Goal: Information Seeking & Learning: Learn about a topic

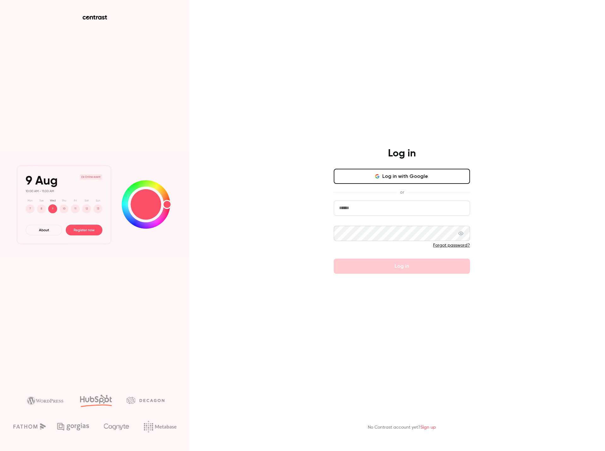
click at [0, 451] on nordpass-portal at bounding box center [0, 451] width 0 height 0
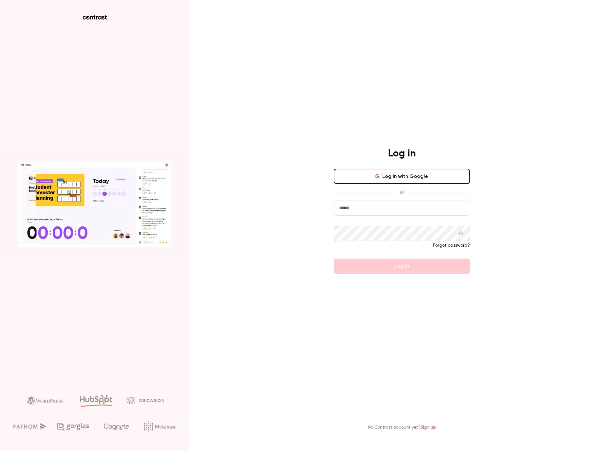
type input "**********"
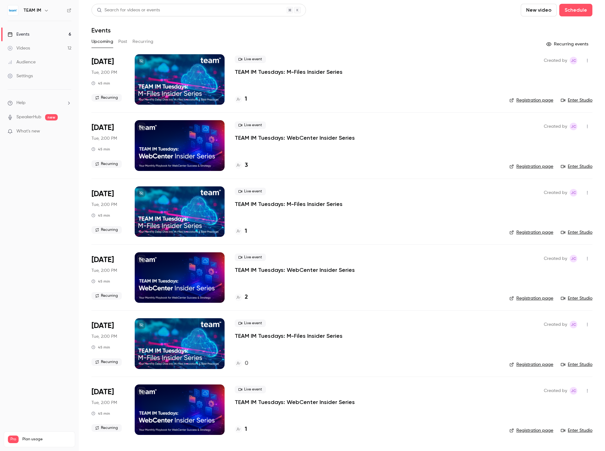
click at [123, 42] on button "Past" at bounding box center [122, 42] width 9 height 10
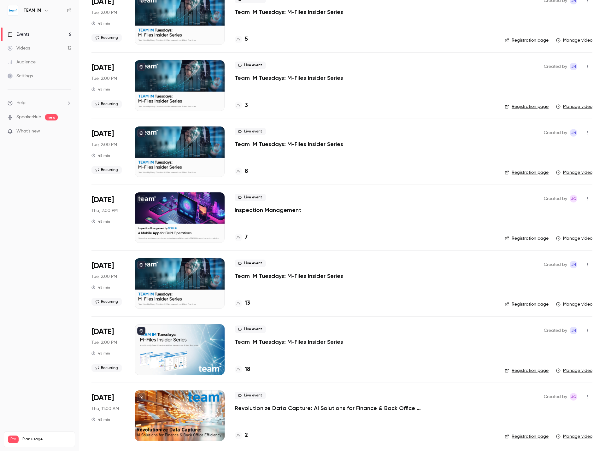
scroll to position [457, 0]
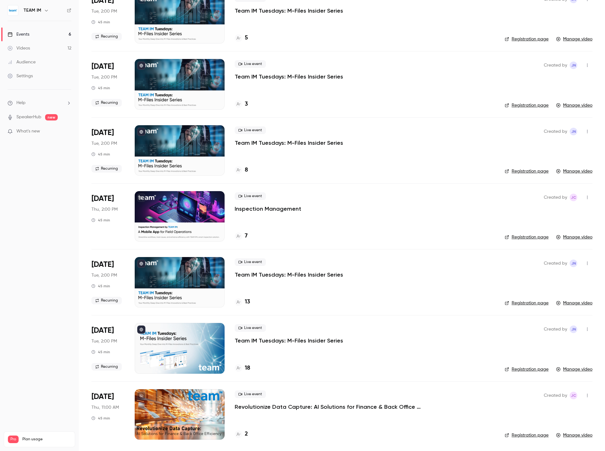
click at [188, 272] on div at bounding box center [180, 282] width 90 height 50
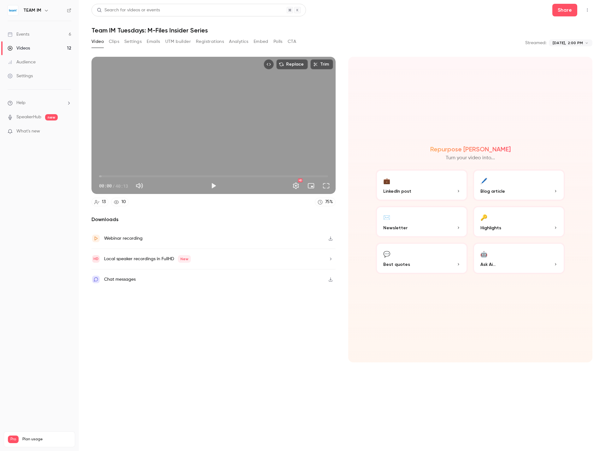
click at [104, 176] on span "00:00" at bounding box center [213, 176] width 229 height 10
click at [108, 177] on span "01:29" at bounding box center [213, 176] width 229 height 10
click at [112, 177] on span "02:13" at bounding box center [213, 176] width 229 height 10
click at [120, 177] on span "02:13" at bounding box center [213, 176] width 229 height 10
click at [126, 176] on span "03:39" at bounding box center [213, 176] width 229 height 10
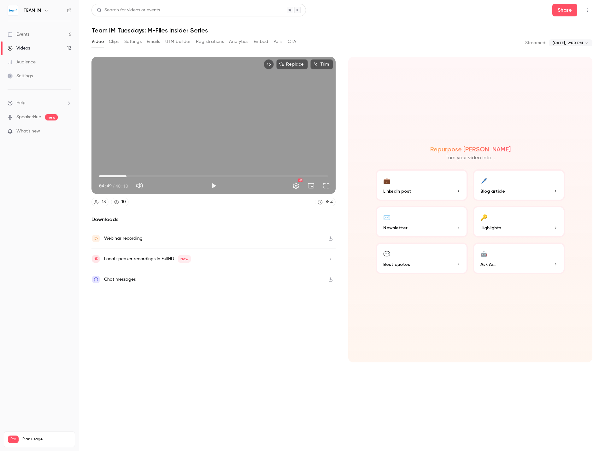
click at [147, 174] on span "04:49" at bounding box center [213, 176] width 229 height 10
click at [162, 175] on span "08:28" at bounding box center [213, 176] width 229 height 10
click at [182, 174] on span "11:08" at bounding box center [213, 176] width 229 height 10
click at [200, 173] on span "14:31" at bounding box center [213, 176] width 229 height 10
click at [216, 173] on span "20:33" at bounding box center [213, 176] width 229 height 10
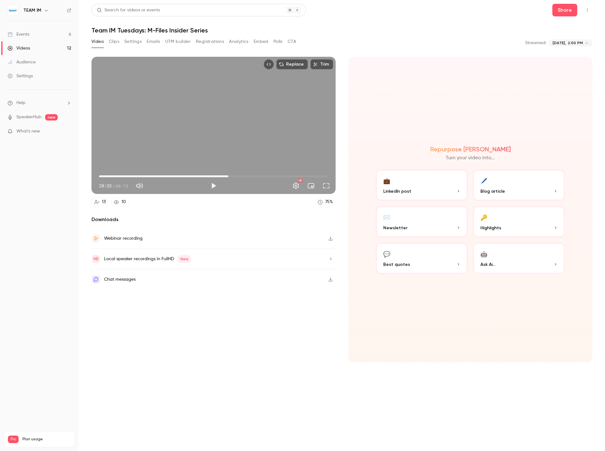
click at [228, 172] on span "22:43" at bounding box center [213, 176] width 229 height 10
click at [238, 172] on span "24:26" at bounding box center [213, 176] width 229 height 10
click at [255, 174] on span "24:26" at bounding box center [213, 176] width 229 height 10
click at [265, 175] on span "27:28" at bounding box center [213, 176] width 229 height 10
click at [277, 175] on span "31:15" at bounding box center [213, 176] width 229 height 10
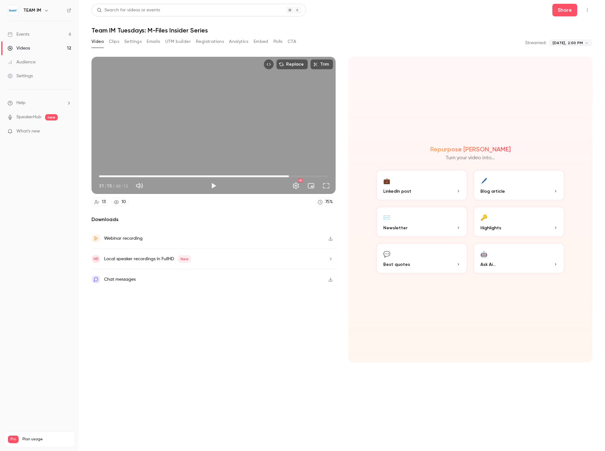
click at [289, 175] on span "33:21" at bounding box center [213, 176] width 229 height 10
click at [294, 173] on span "33:21" at bounding box center [213, 176] width 229 height 10
click at [307, 173] on span "34:17" at bounding box center [213, 176] width 229 height 10
type input "******"
click at [320, 176] on span "38:50" at bounding box center [213, 176] width 229 height 10
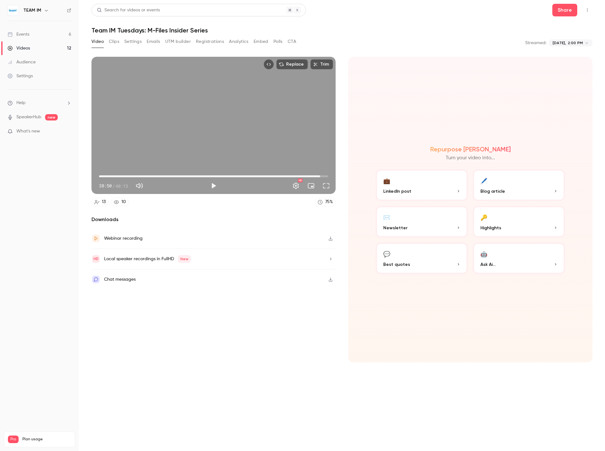
click at [136, 45] on button "Settings" at bounding box center [132, 42] width 17 height 10
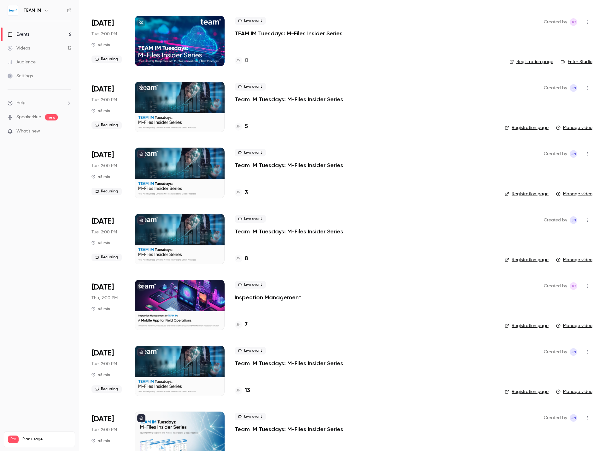
scroll to position [457, 0]
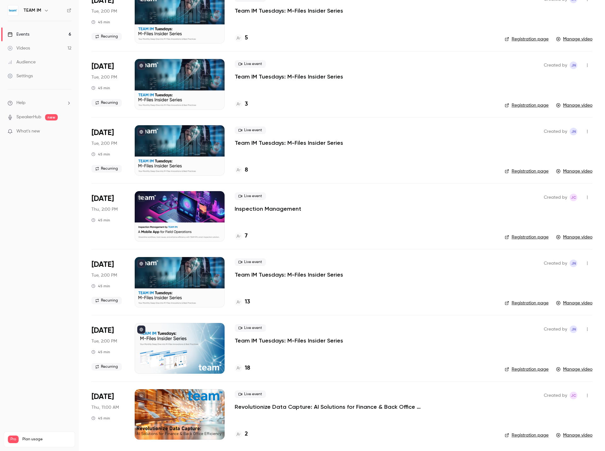
click at [537, 302] on link "Registration page" at bounding box center [527, 303] width 44 height 6
